Goal: Obtain resource: Obtain resource

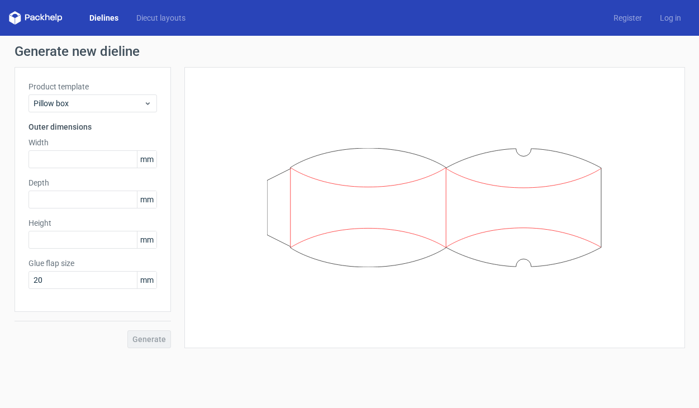
click at [106, 15] on link "Dielines" at bounding box center [103, 17] width 47 height 11
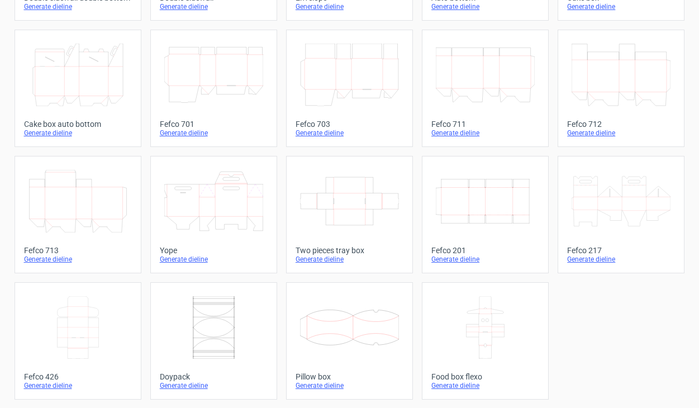
scroll to position [291, 0]
click at [87, 311] on icon at bounding box center [78, 327] width 99 height 63
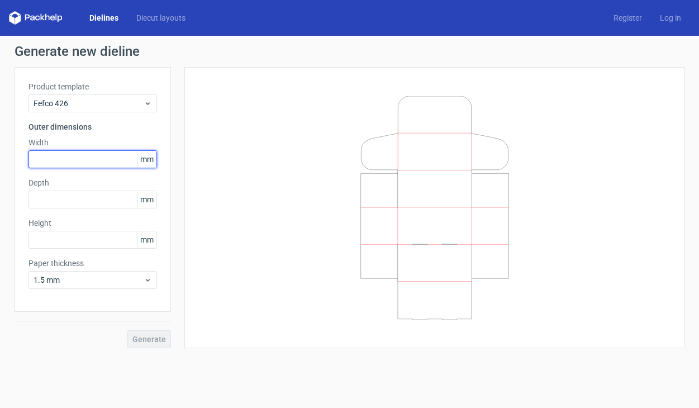
click at [44, 158] on input "text" at bounding box center [93, 159] width 129 height 18
type input "250"
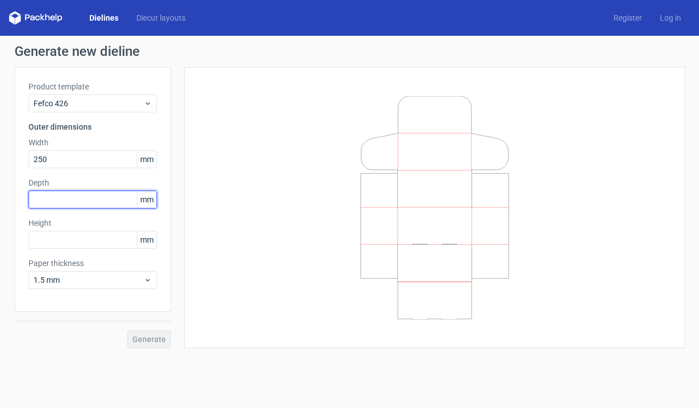
click at [49, 198] on input "text" at bounding box center [93, 200] width 129 height 18
type input "250"
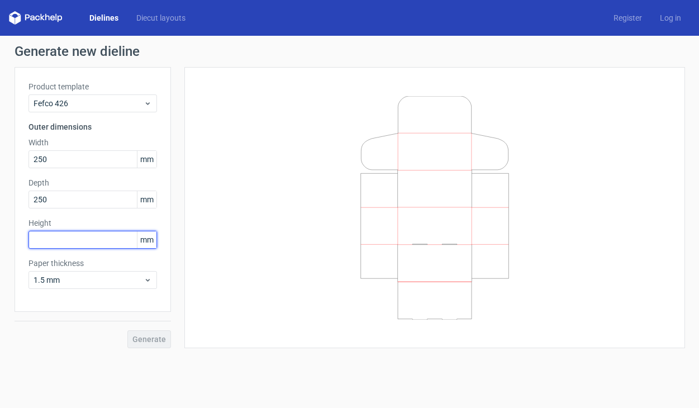
click at [72, 241] on input "text" at bounding box center [93, 240] width 129 height 18
type input "160"
click at [146, 335] on span "Generate" at bounding box center [149, 339] width 34 height 8
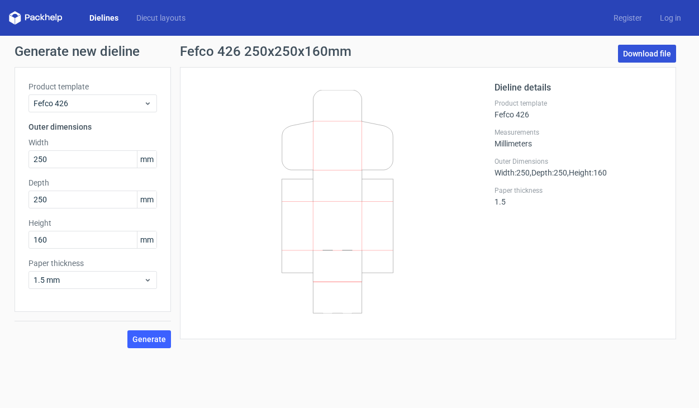
click at [648, 56] on link "Download file" at bounding box center [647, 54] width 58 height 18
